Goal: Task Accomplishment & Management: Use online tool/utility

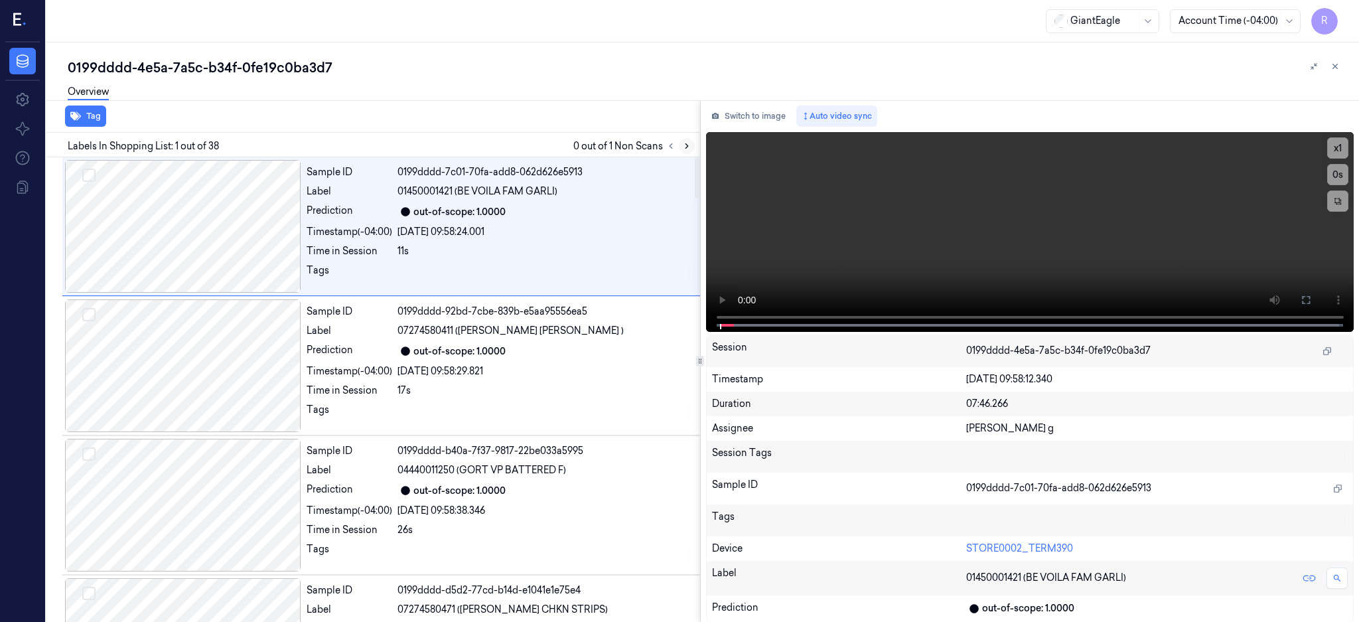
click at [692, 147] on icon at bounding box center [686, 145] width 9 height 9
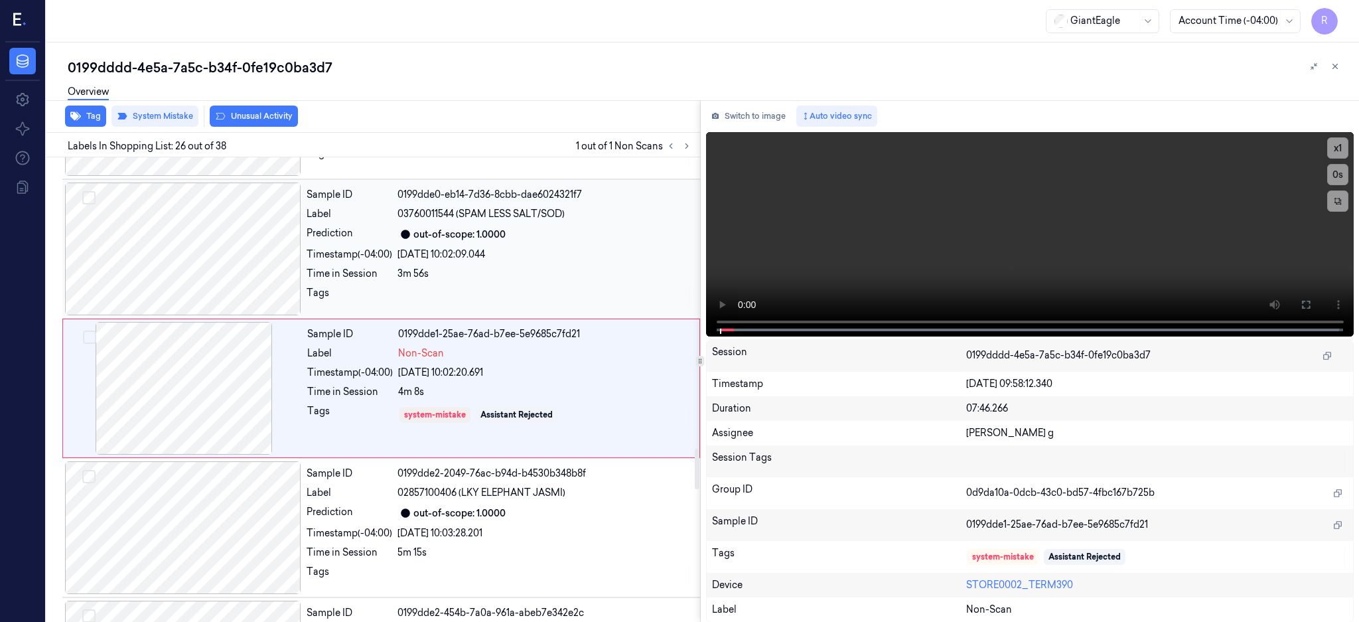
click at [208, 250] on div at bounding box center [183, 249] width 236 height 133
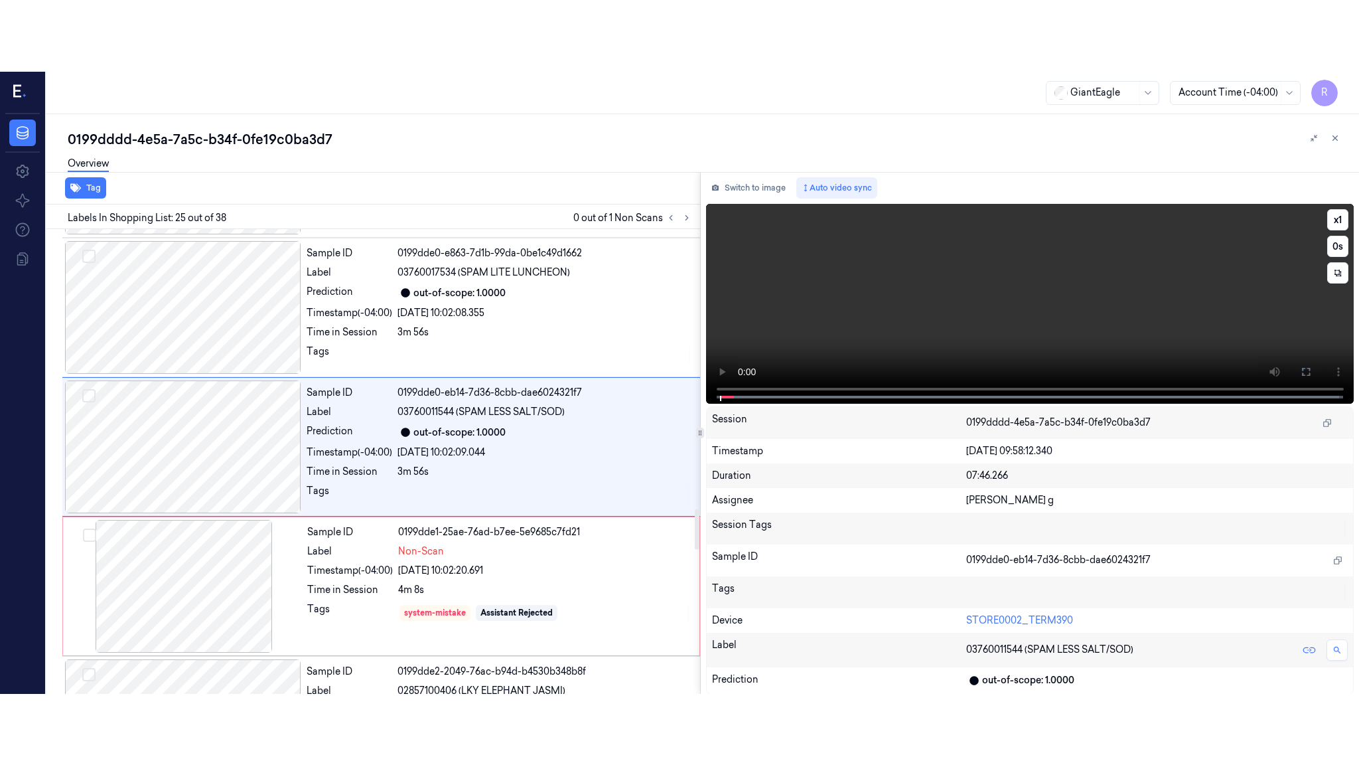
scroll to position [3183, 0]
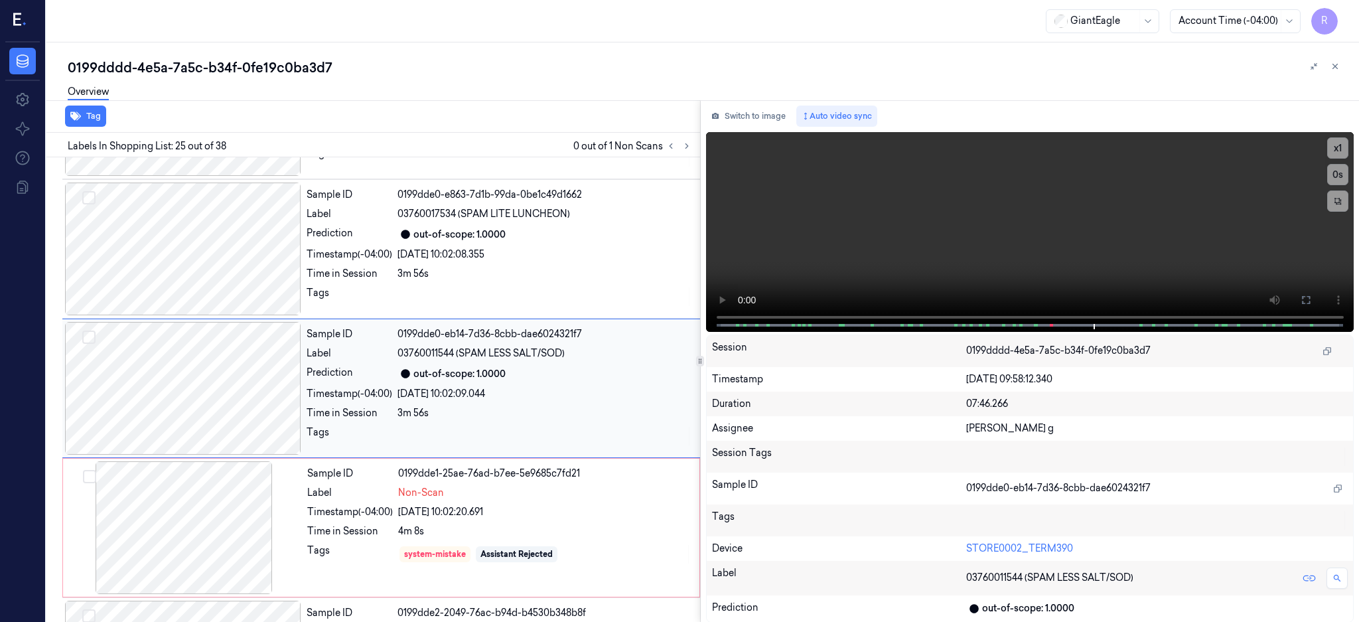
click at [198, 370] on div at bounding box center [183, 388] width 236 height 133
click at [1317, 291] on button at bounding box center [1306, 299] width 21 height 21
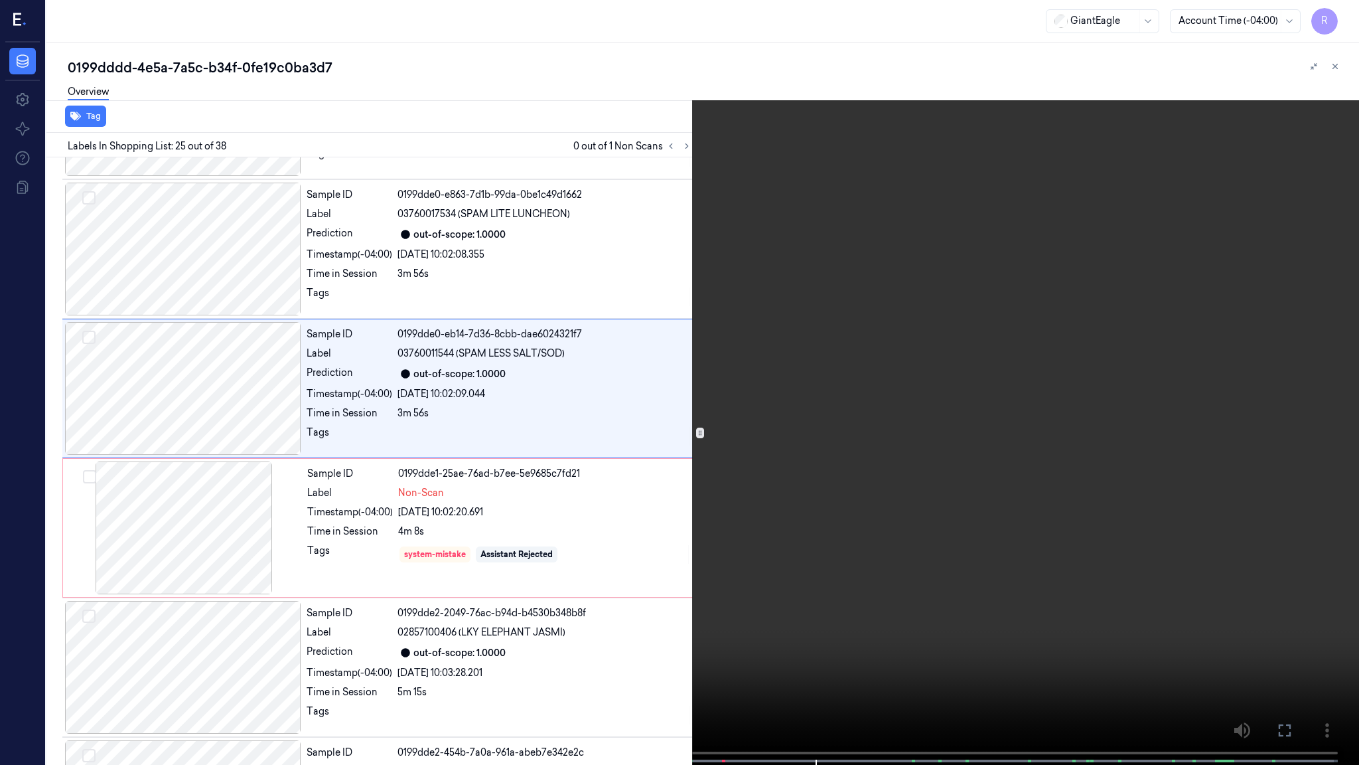
click at [905, 347] on video at bounding box center [679, 383] width 1359 height 767
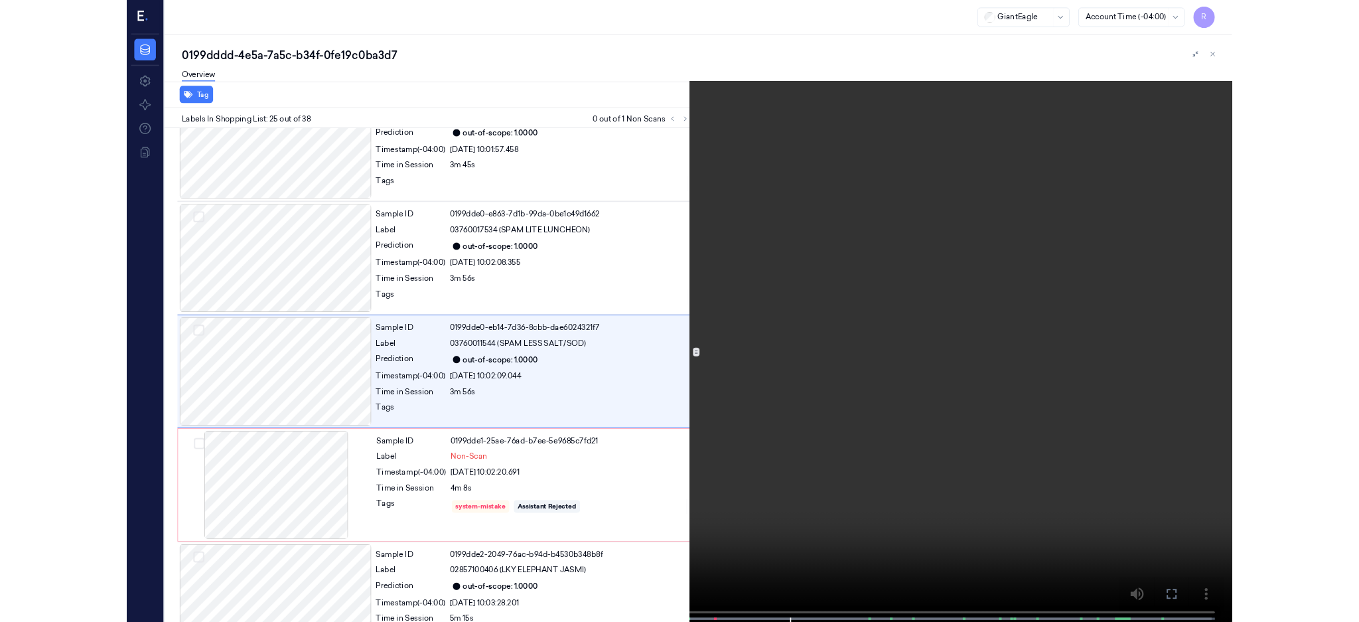
scroll to position [3112, 0]
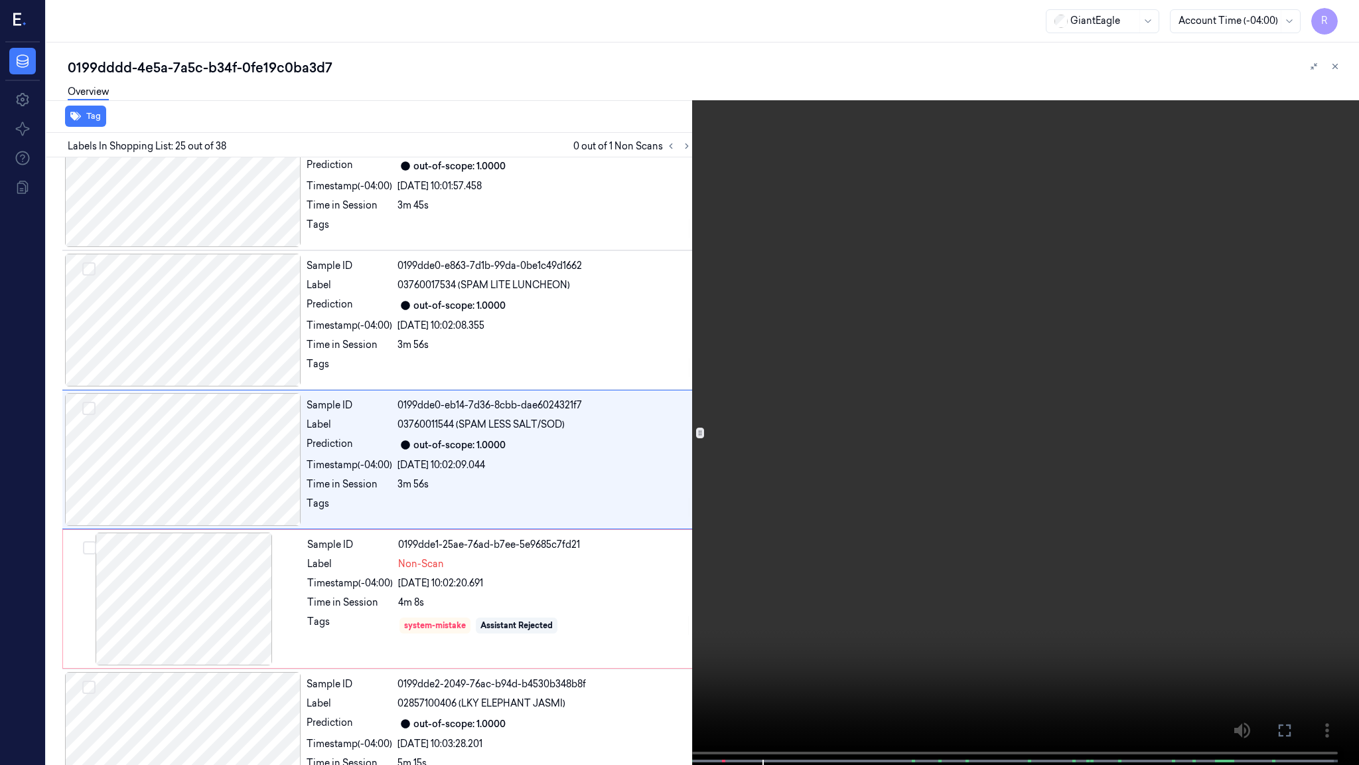
click at [848, 203] on video at bounding box center [679, 383] width 1359 height 767
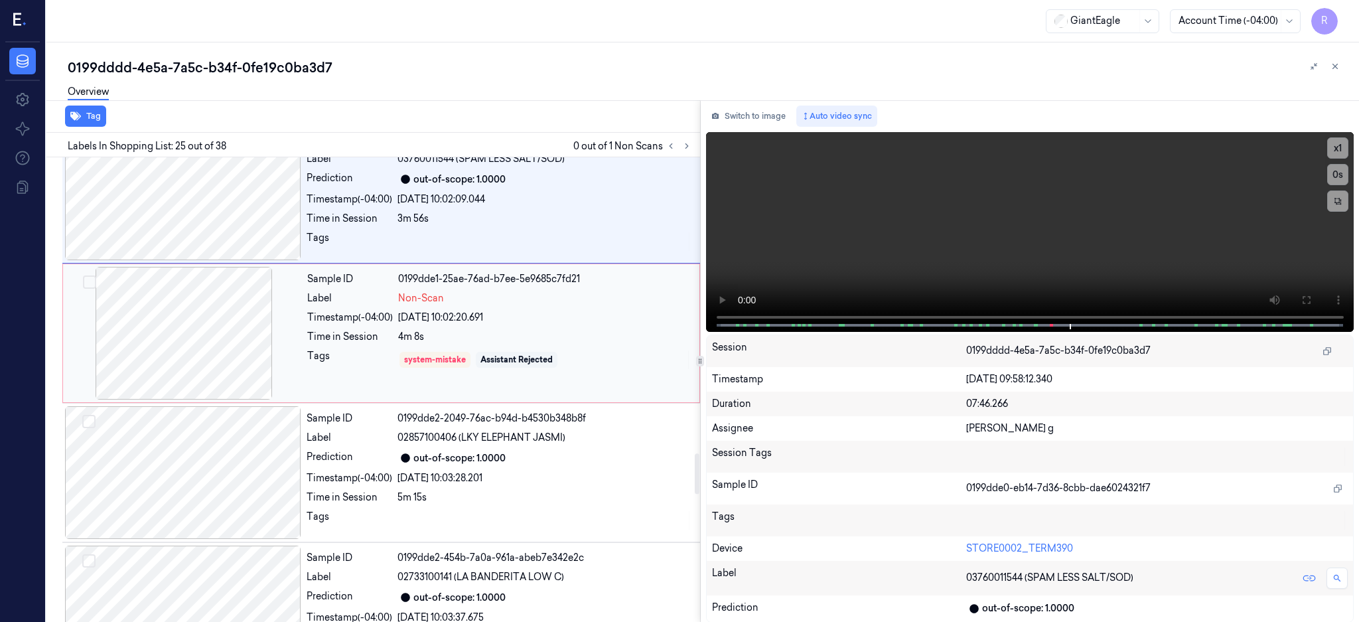
click at [160, 327] on div at bounding box center [184, 333] width 236 height 133
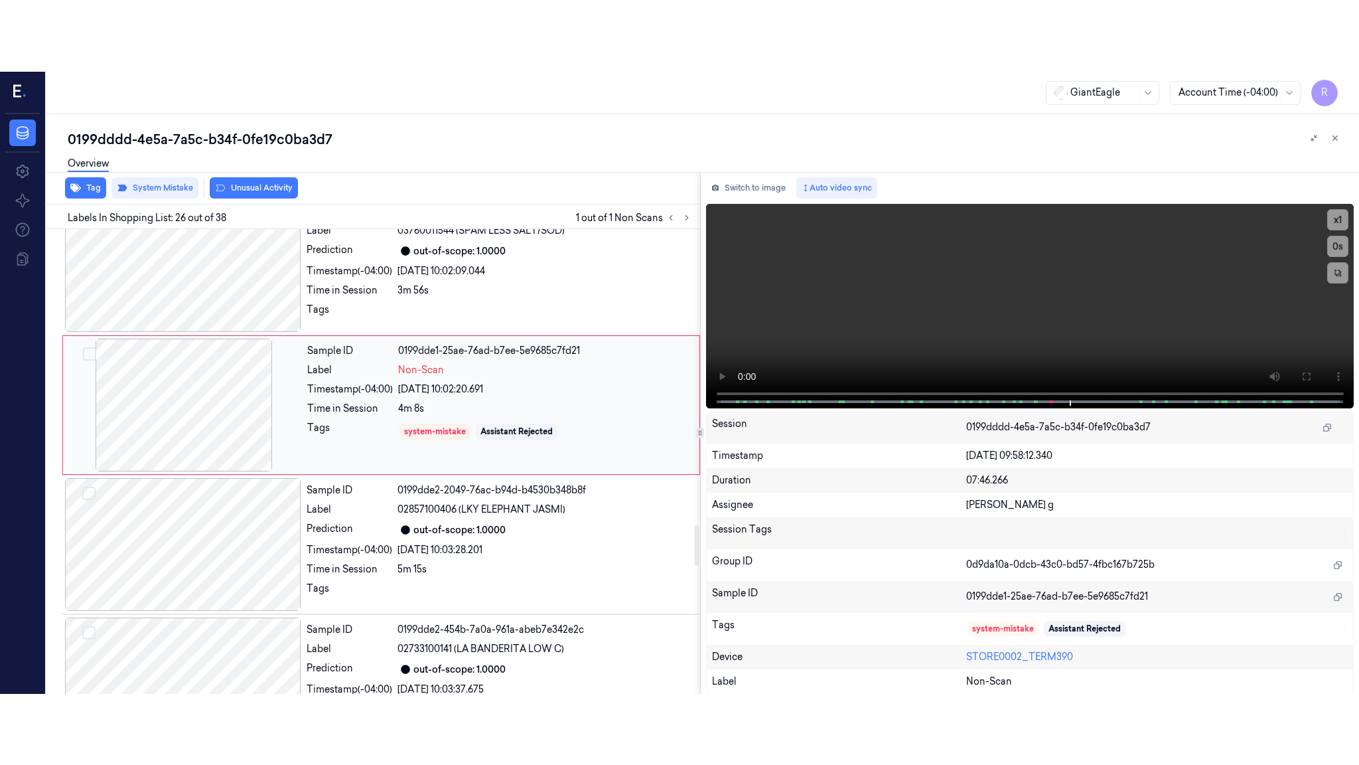
scroll to position [3322, 0]
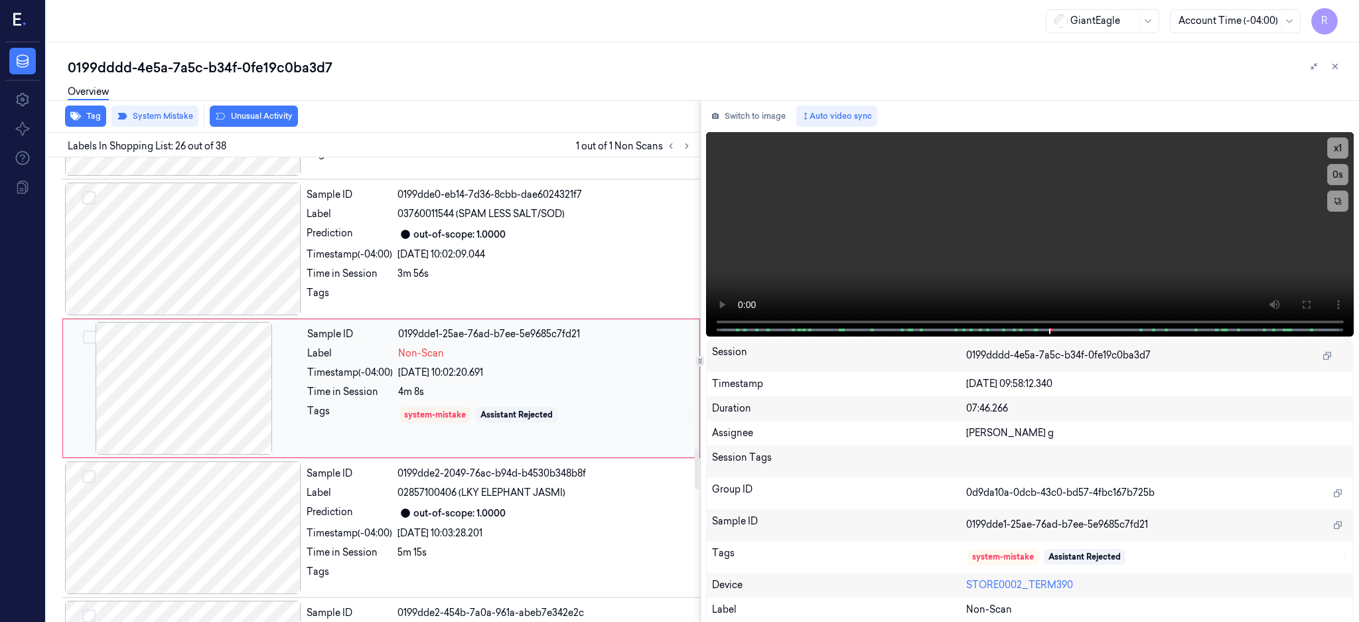
click at [228, 388] on div at bounding box center [184, 388] width 236 height 133
click at [1310, 307] on icon at bounding box center [1306, 305] width 8 height 8
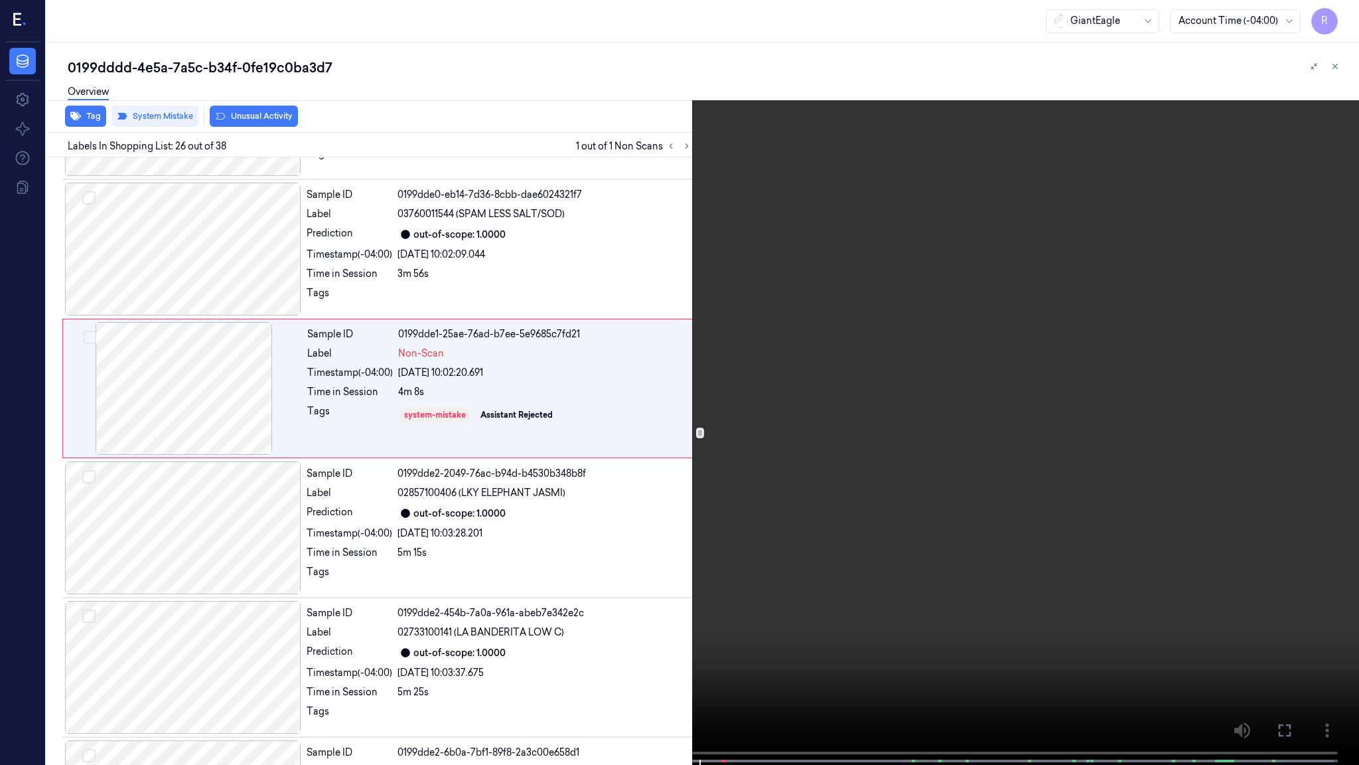
click at [744, 354] on video at bounding box center [679, 383] width 1359 height 767
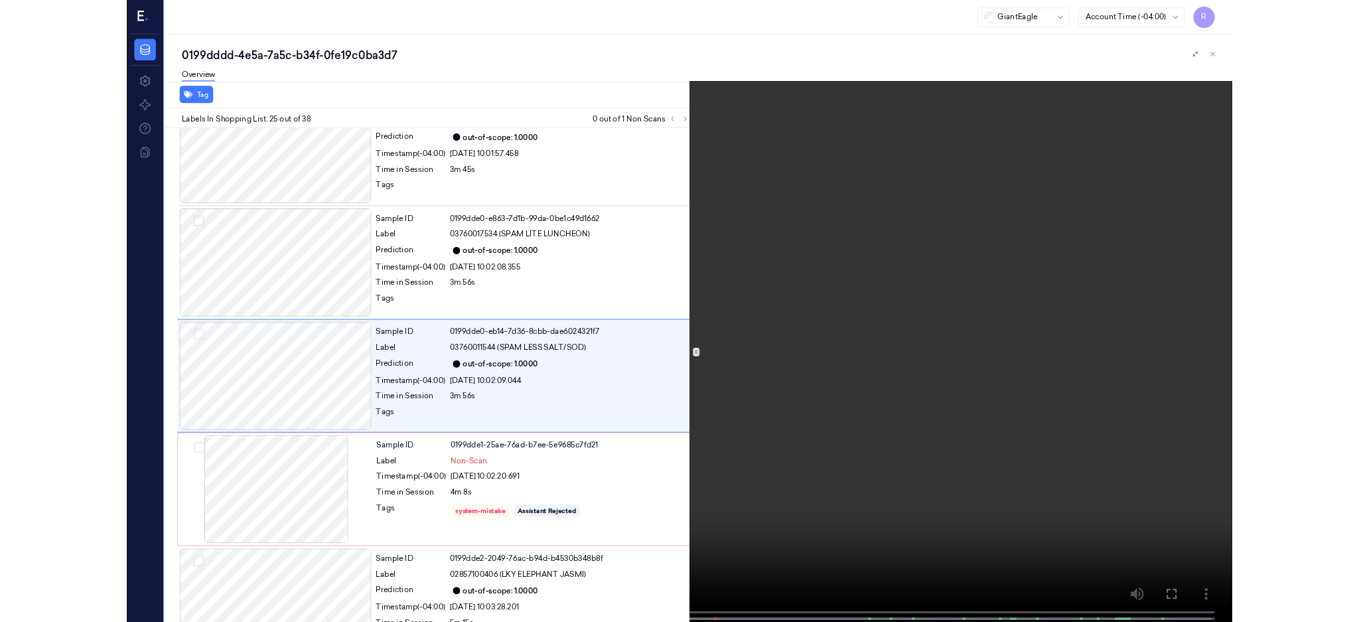
scroll to position [3112, 0]
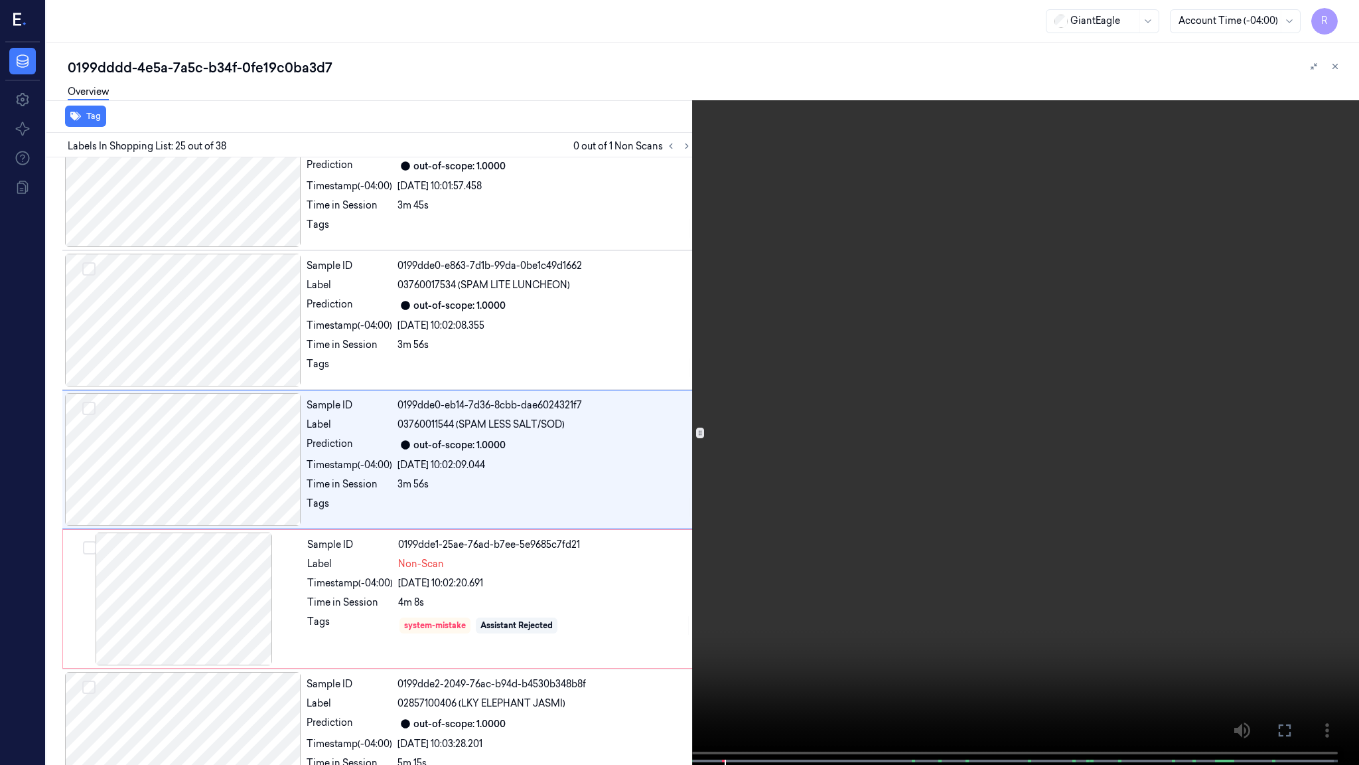
click at [743, 350] on video at bounding box center [679, 383] width 1359 height 767
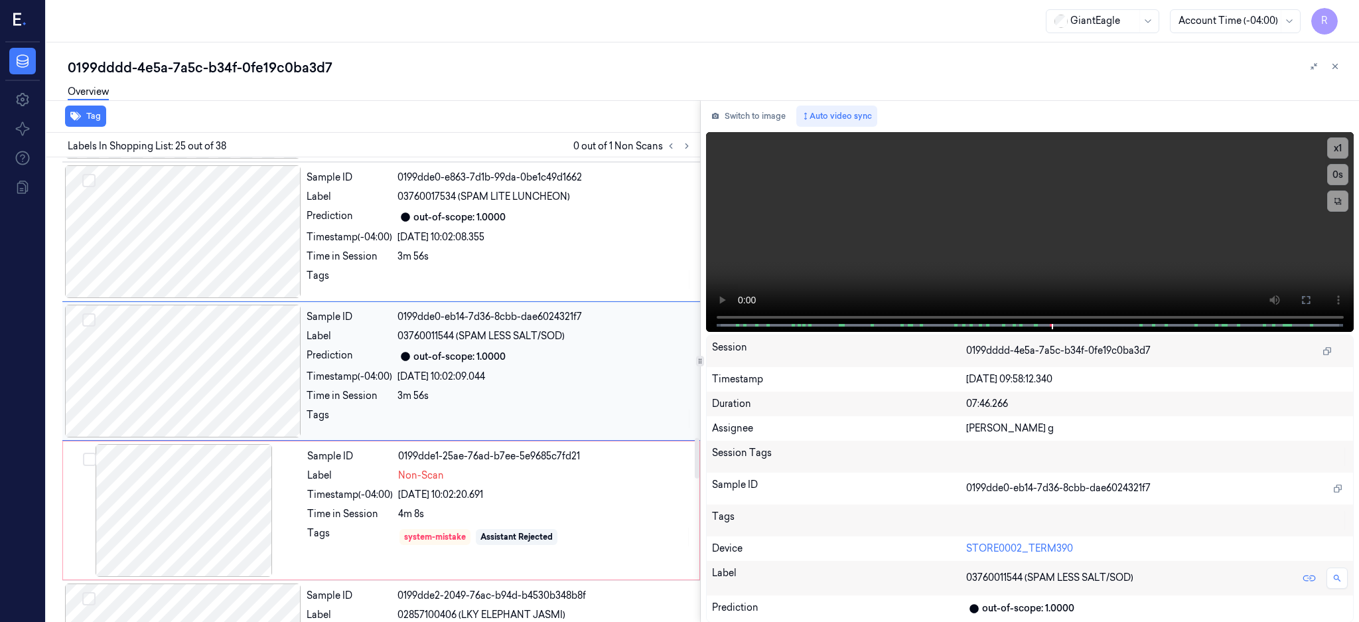
click at [215, 368] on div at bounding box center [183, 371] width 236 height 133
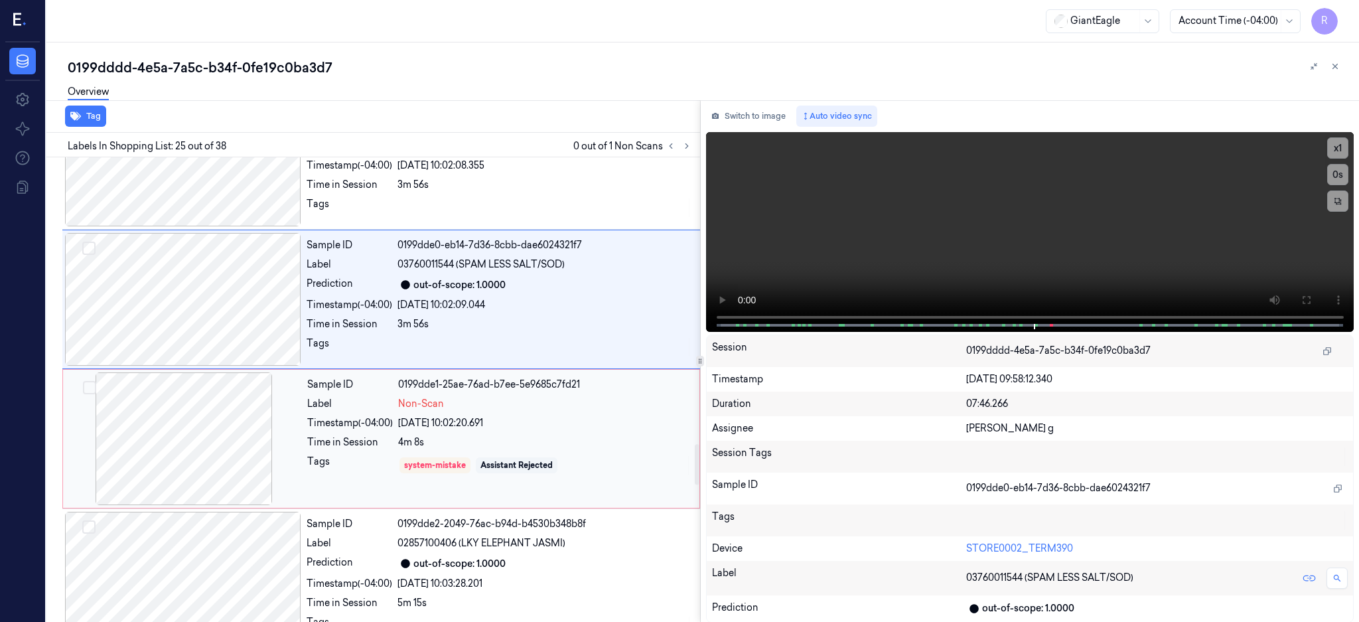
click at [187, 476] on div at bounding box center [184, 438] width 236 height 133
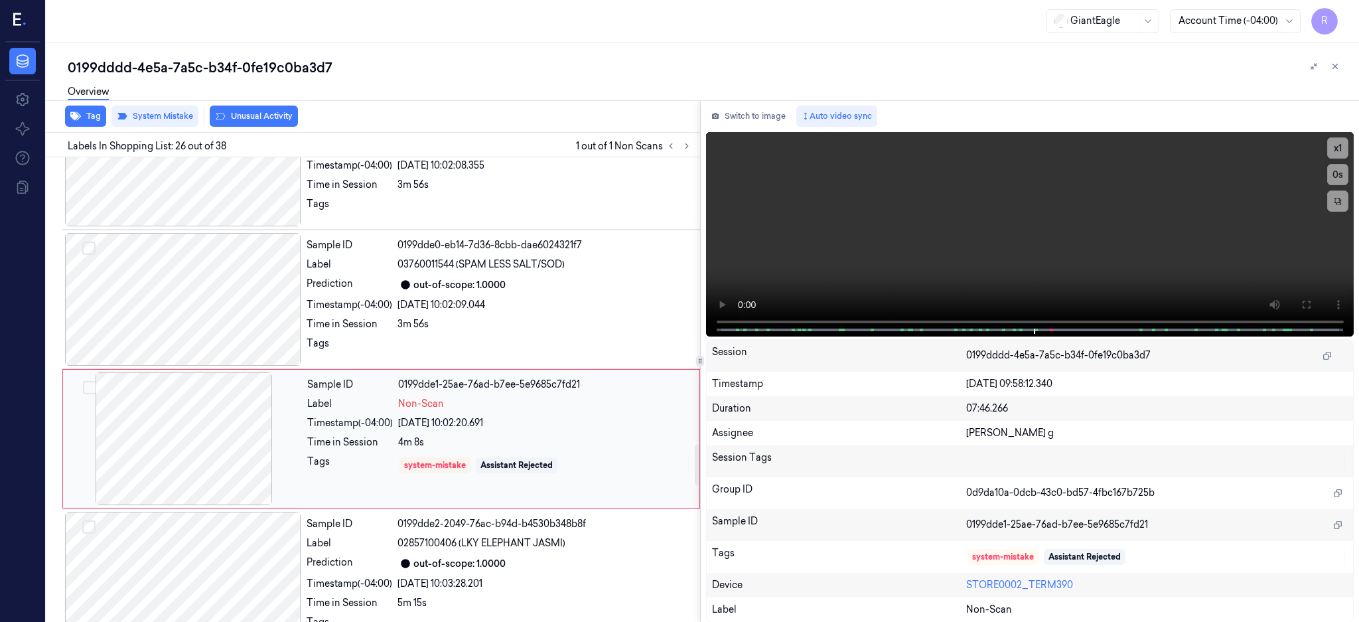
scroll to position [3322, 0]
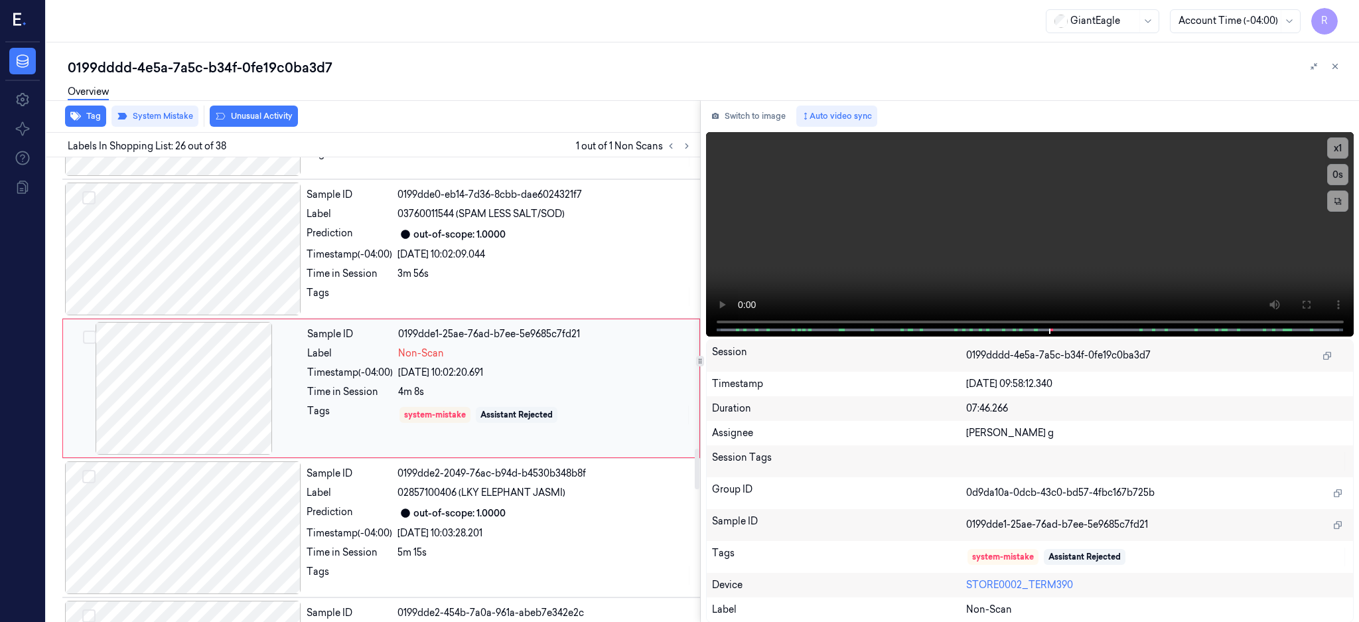
click at [219, 386] on div at bounding box center [184, 388] width 236 height 133
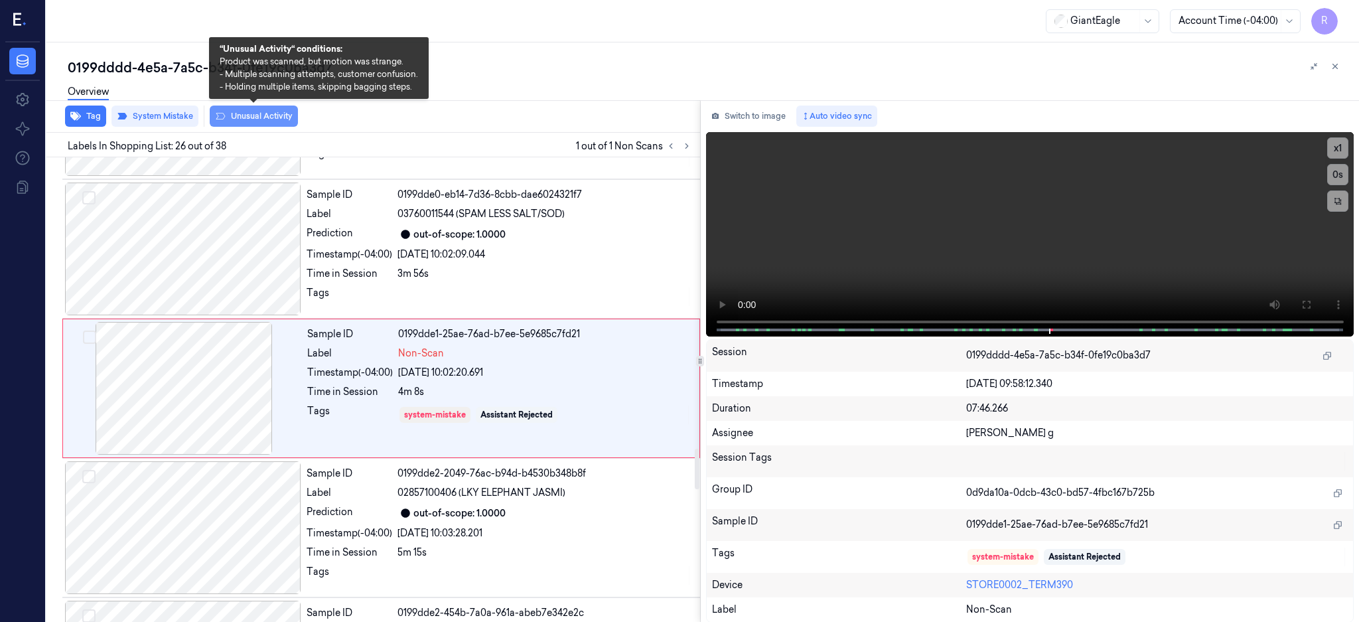
click at [238, 120] on button "Unusual Activity" at bounding box center [254, 116] width 88 height 21
